Goal: Information Seeking & Learning: Check status

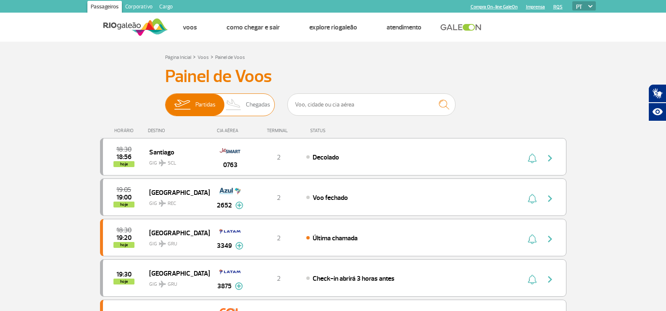
click at [243, 105] on img at bounding box center [233, 105] width 25 height 22
click at [165, 100] on input "Partidas Chegadas" at bounding box center [165, 100] width 0 height 0
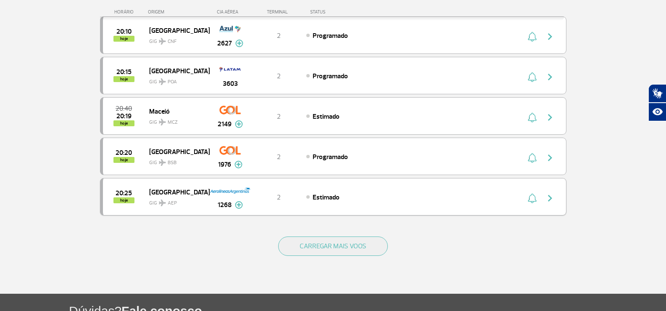
scroll to position [799, 0]
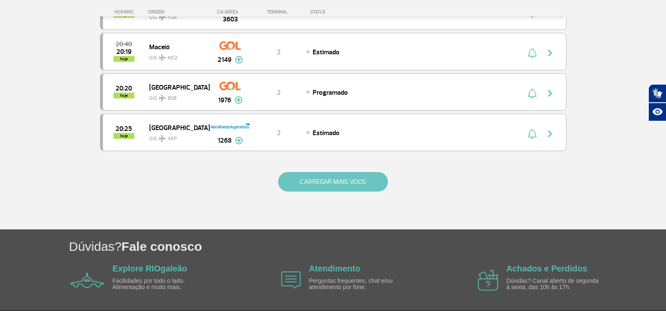
click at [325, 175] on button "CARREGAR MAIS VOOS" at bounding box center [333, 181] width 110 height 19
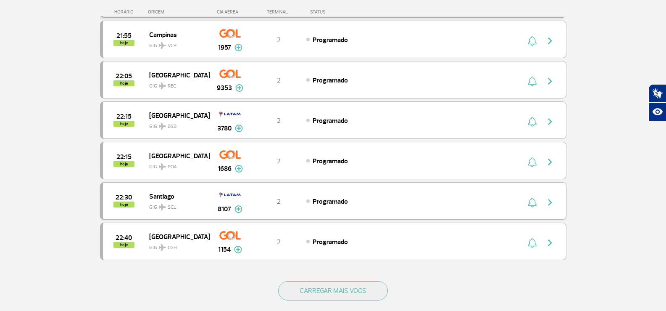
scroll to position [1635, 0]
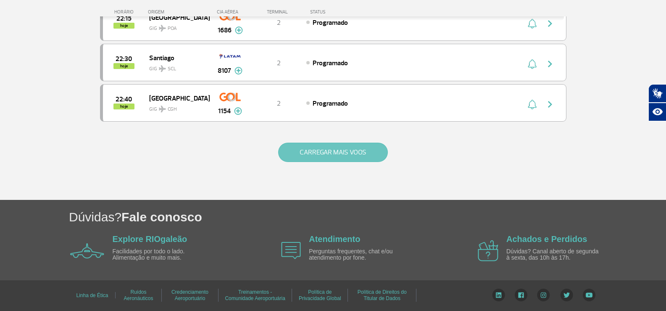
click at [346, 145] on button "CARREGAR MAIS VOOS" at bounding box center [333, 151] width 110 height 19
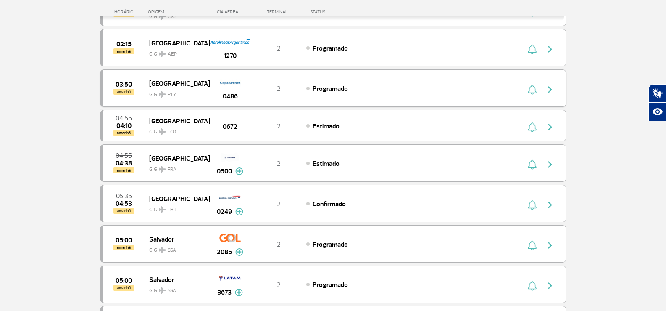
scroll to position [2223, 0]
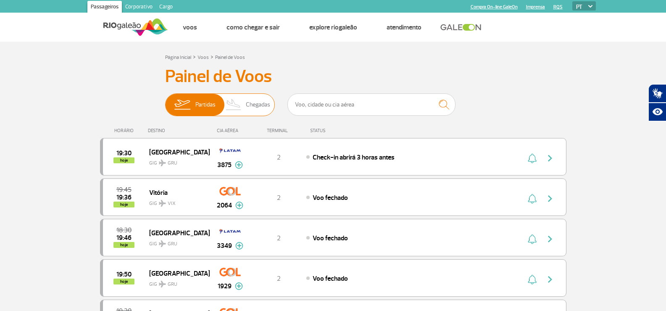
click at [267, 103] on span "Chegadas" at bounding box center [258, 105] width 24 height 22
click at [165, 100] on input "Partidas Chegadas" at bounding box center [165, 100] width 0 height 0
